Goal: Check status: Check status

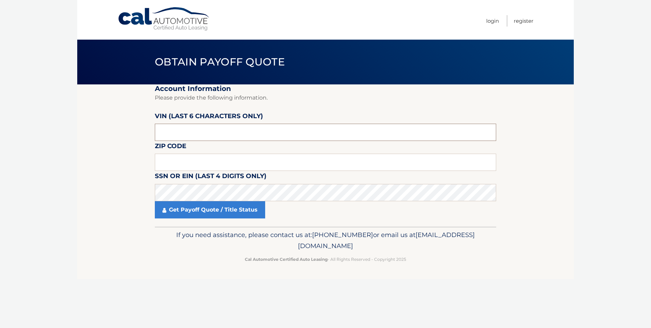
click at [215, 137] on input "text" at bounding box center [326, 132] width 342 height 17
type input "054877"
click at [227, 159] on input "text" at bounding box center [326, 162] width 342 height 17
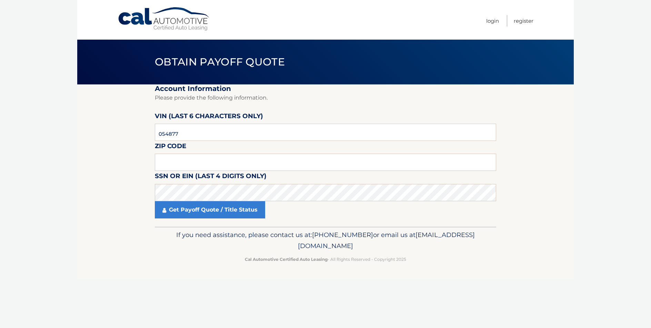
click at [135, 163] on section "Account Information Please provide the following information. [PERSON_NAME] (la…" at bounding box center [325, 156] width 497 height 143
click at [176, 162] on input "text" at bounding box center [326, 162] width 342 height 17
type input "11803"
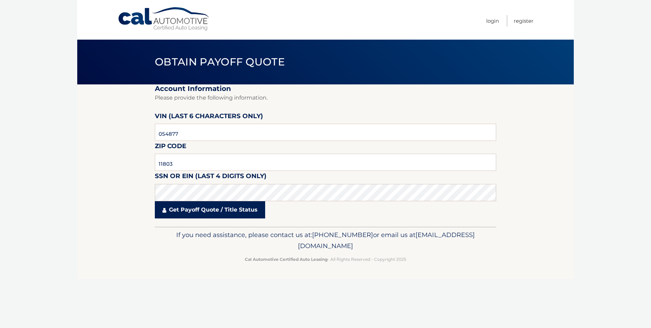
click at [216, 212] on link "Get Payoff Quote / Title Status" at bounding box center [210, 210] width 110 height 17
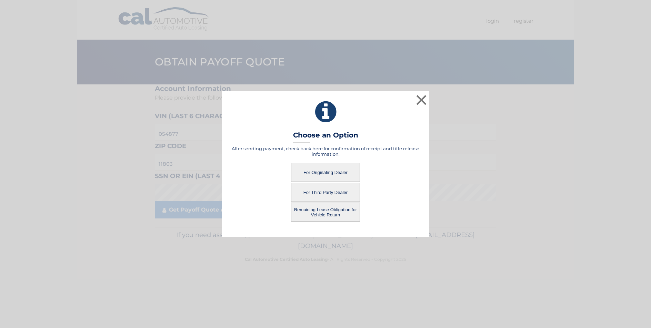
click at [317, 174] on button "For Originating Dealer" at bounding box center [325, 172] width 69 height 19
click at [321, 174] on button "For Originating Dealer" at bounding box center [325, 172] width 69 height 19
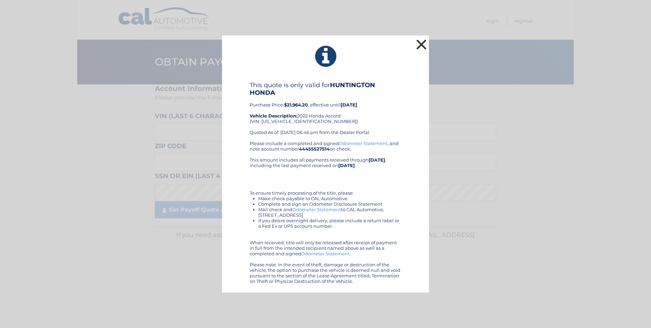
click at [422, 46] on button "×" at bounding box center [422, 45] width 14 height 14
